Goal: Information Seeking & Learning: Learn about a topic

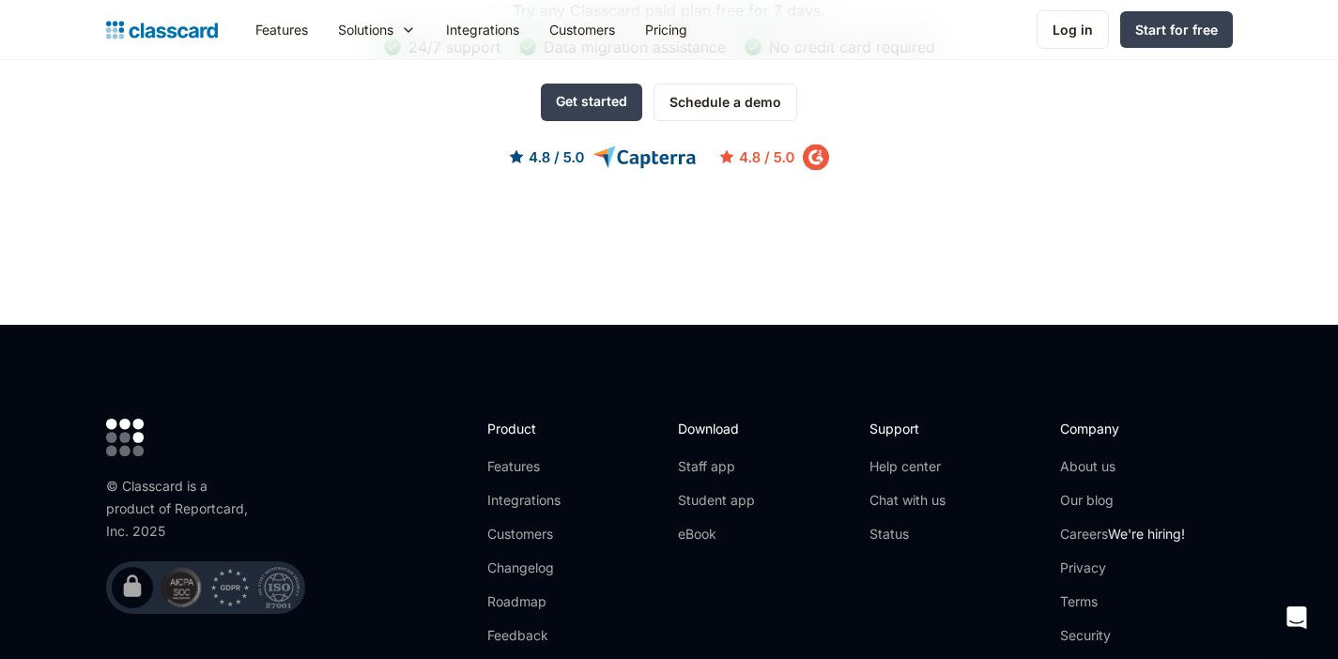
scroll to position [5848, 0]
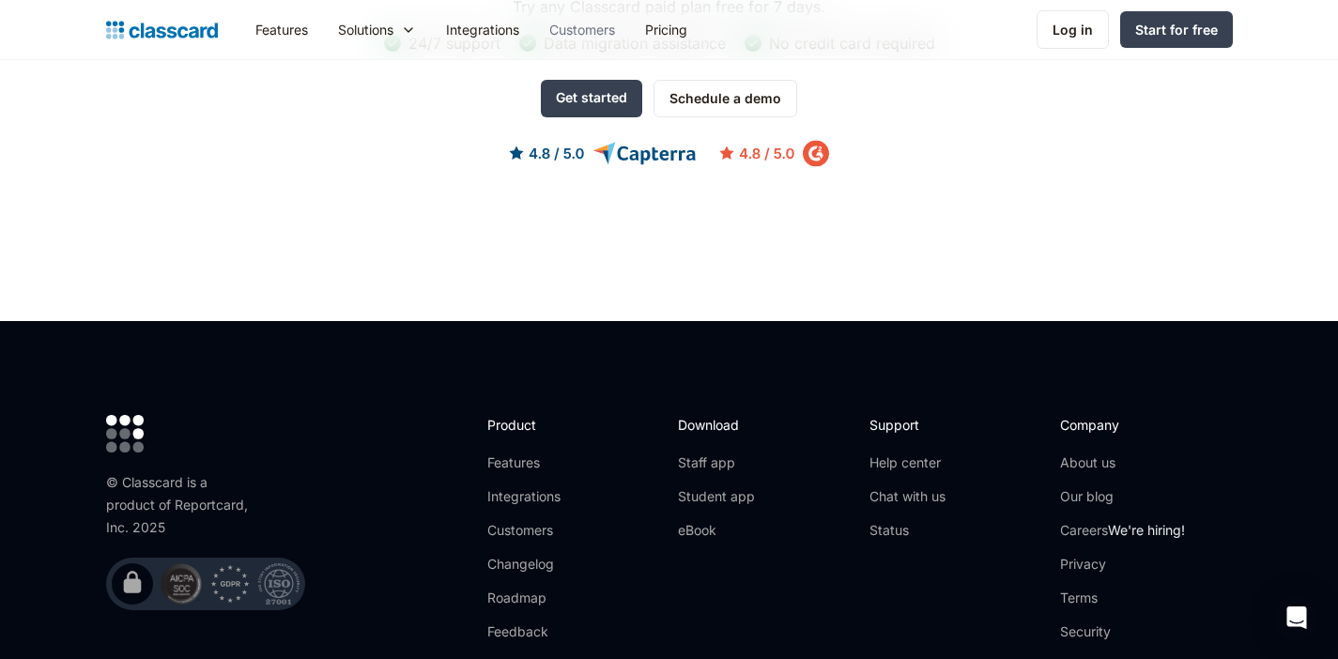
click at [597, 22] on link "Customers" at bounding box center [582, 29] width 96 height 42
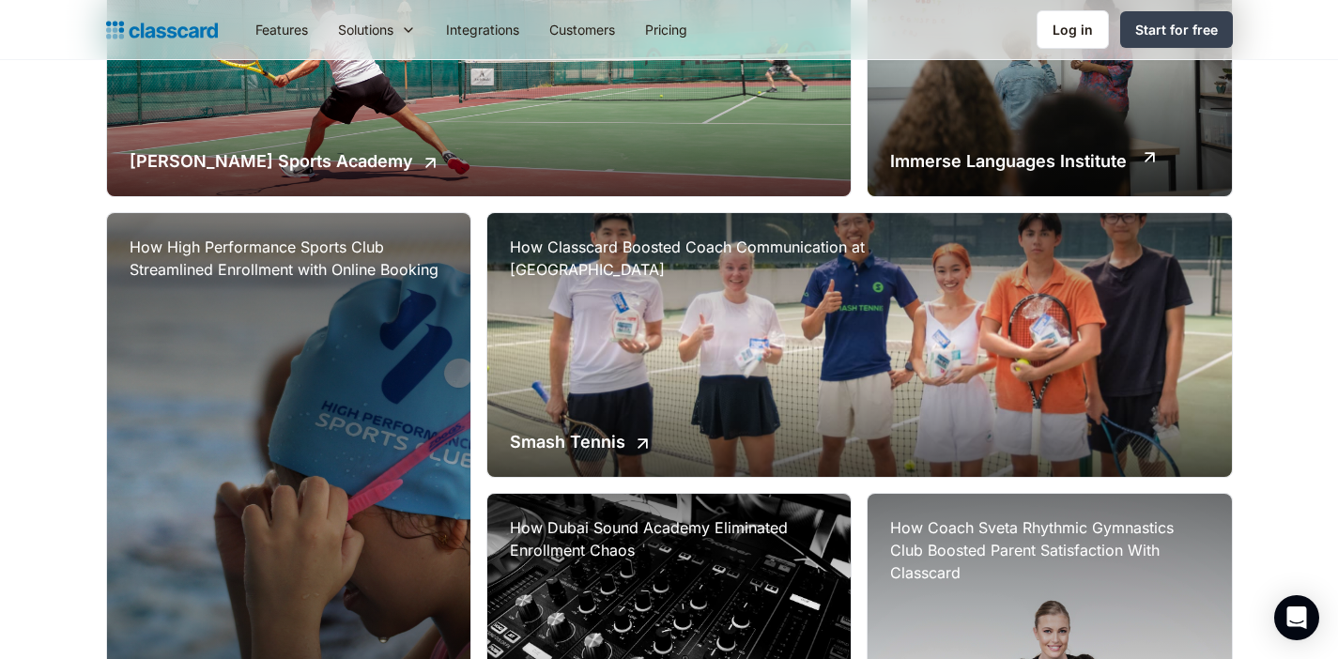
click at [1073, 113] on div "How Classcard Streamlined Payroll for Immerse Languages Institute Immerse Langu…" at bounding box center [1049, 64] width 363 height 264
